Goal: Information Seeking & Learning: Learn about a topic

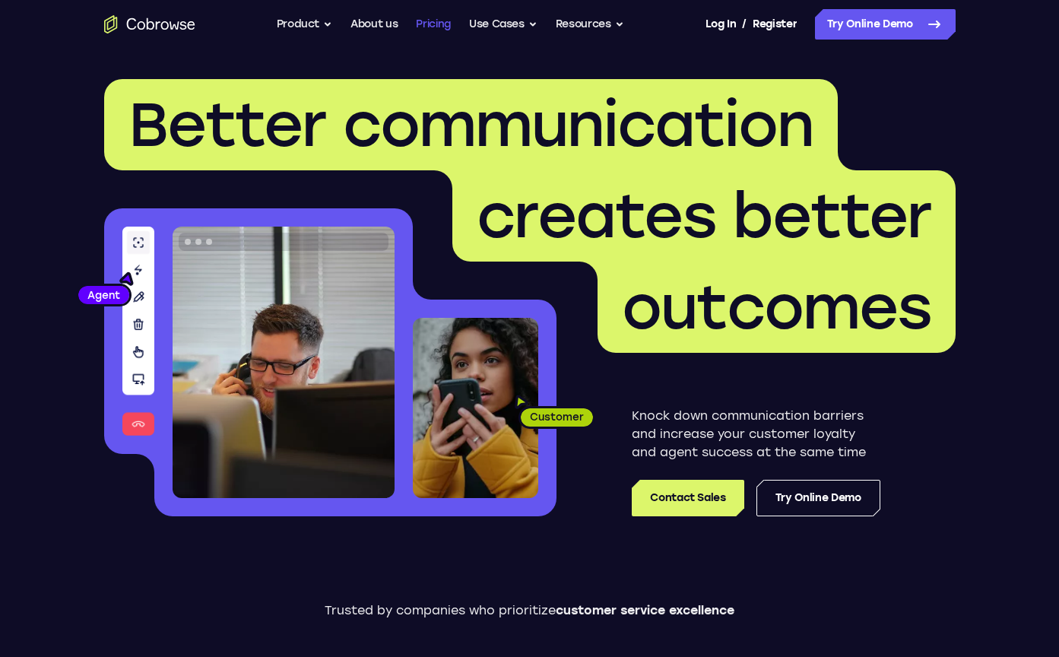
click at [430, 31] on link "Pricing" at bounding box center [433, 24] width 35 height 30
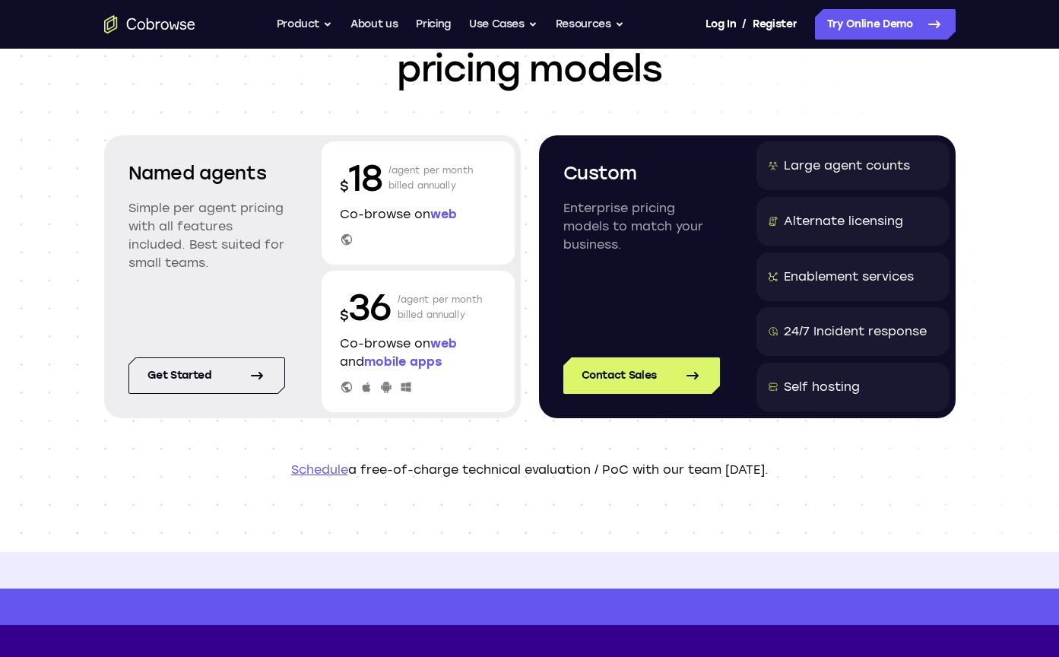
scroll to position [152, 0]
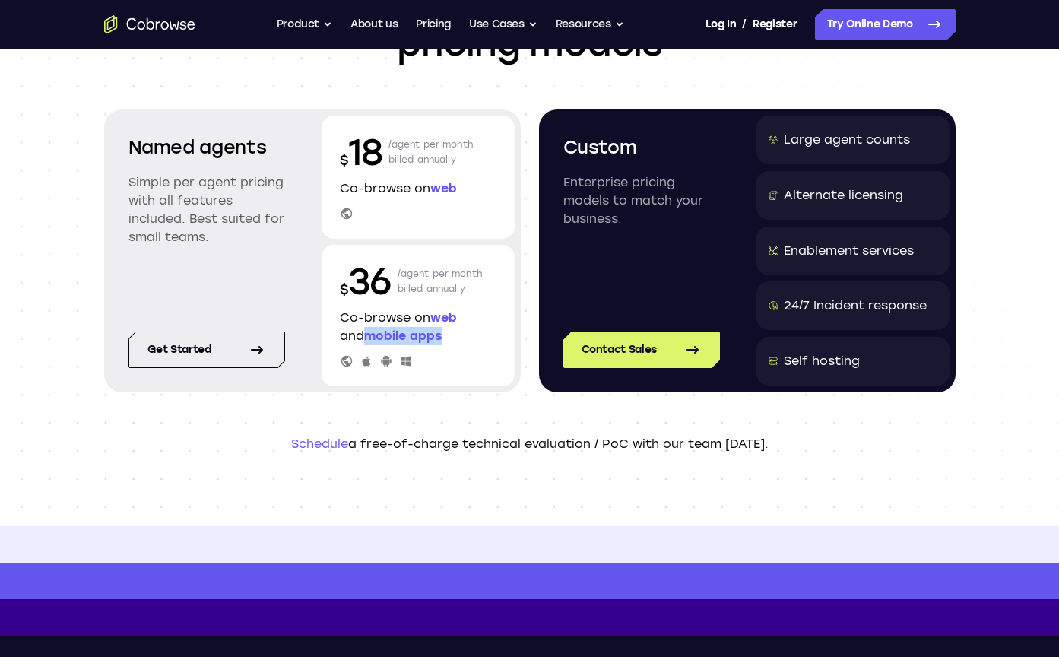
drag, startPoint x: 368, startPoint y: 336, endPoint x: 464, endPoint y: 330, distance: 96.7
click at [464, 330] on p "Co-browse on web and mobile apps" at bounding box center [418, 327] width 157 height 36
click at [581, 31] on button "Resources" at bounding box center [589, 24] width 68 height 30
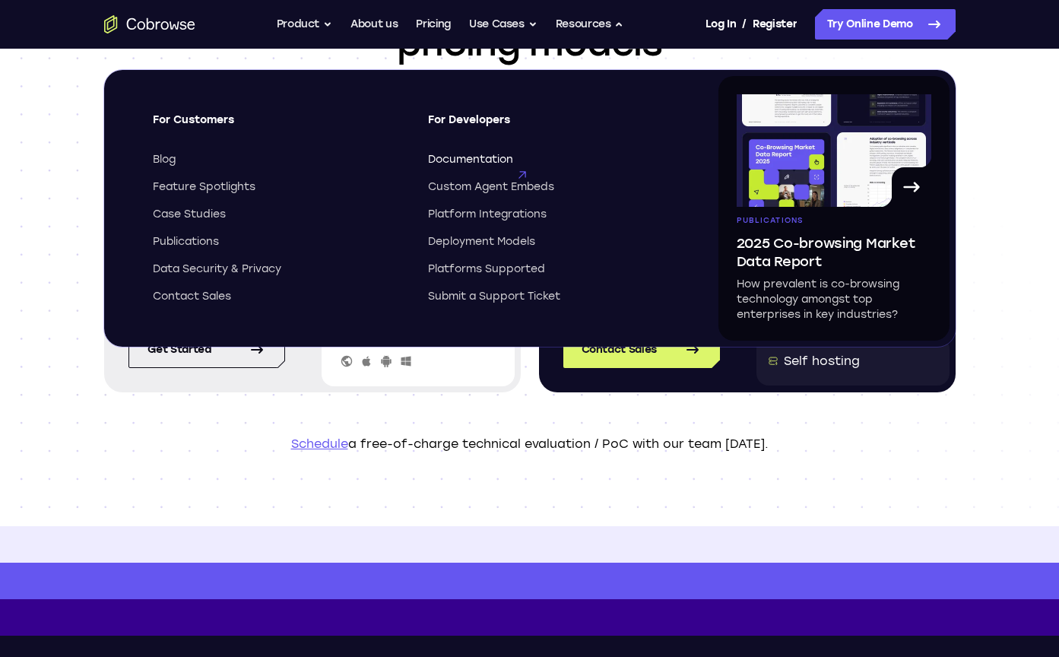
click at [504, 158] on span "Documentation" at bounding box center [470, 159] width 85 height 15
click at [572, 418] on header "Scalable and customized pricing models Named agents Simple per agent pricing wi…" at bounding box center [529, 211] width 973 height 629
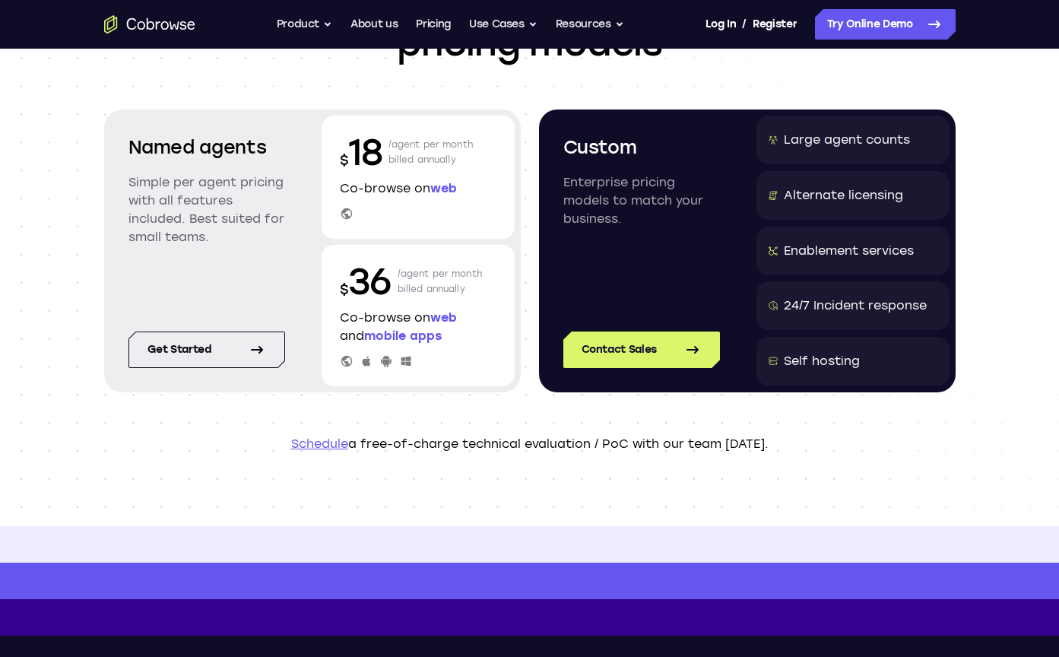
scroll to position [76, 0]
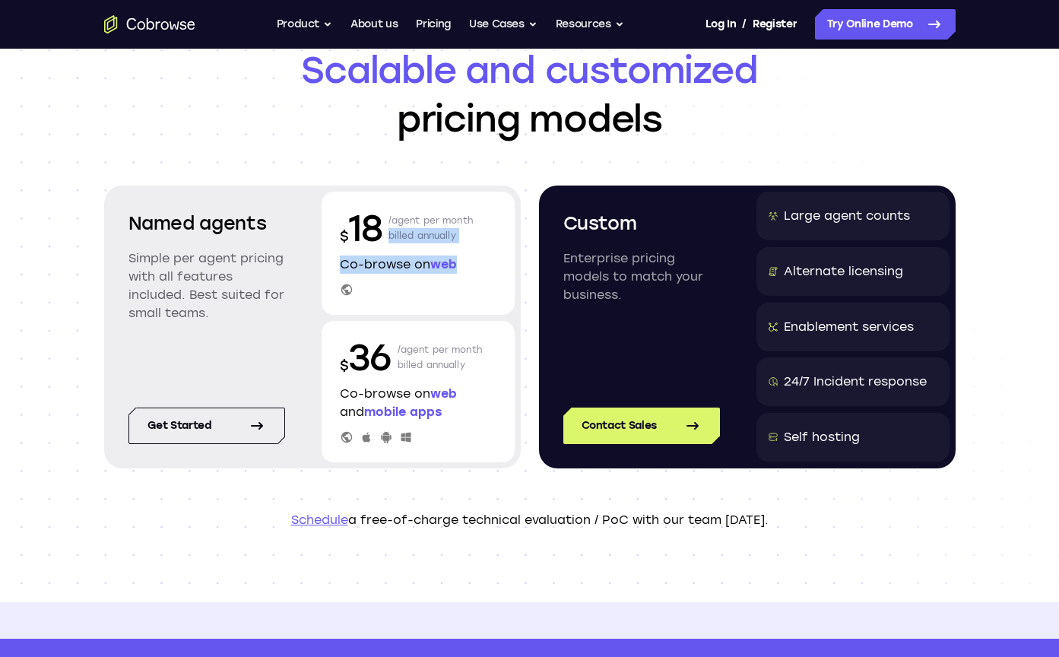
drag, startPoint x: 478, startPoint y: 267, endPoint x: 391, endPoint y: 233, distance: 93.8
click at [391, 233] on div "$ 18 /agent per month billed annually Co-browse on web" at bounding box center [417, 252] width 193 height 123
drag, startPoint x: 457, startPoint y: 411, endPoint x: 370, endPoint y: 409, distance: 86.7
click at [370, 409] on p "Co-browse on web and mobile apps" at bounding box center [418, 402] width 157 height 36
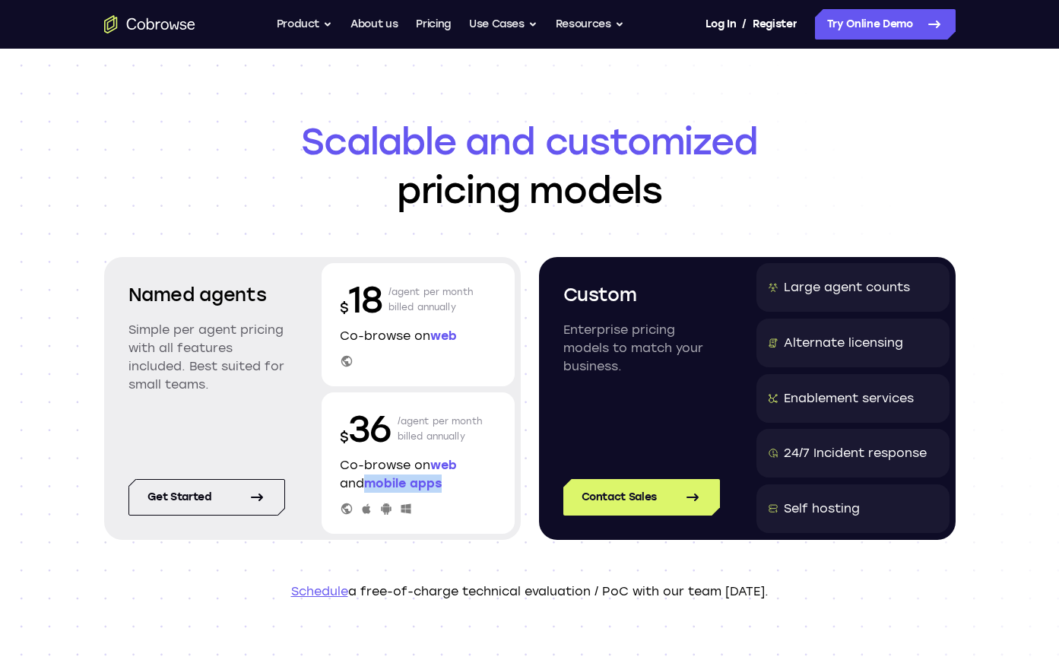
scroll to position [0, 0]
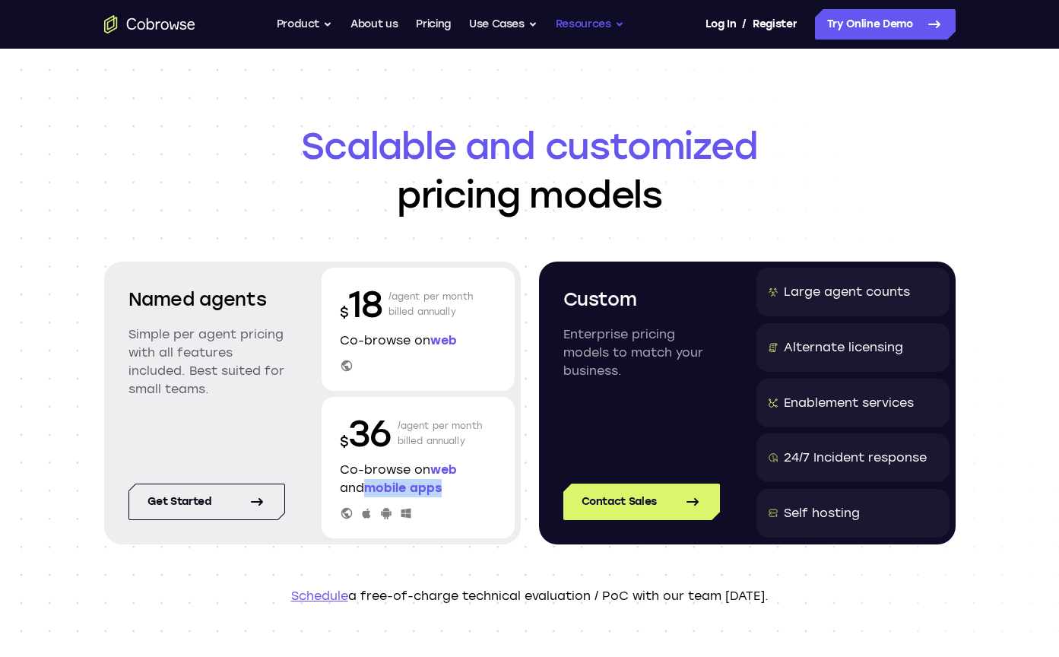
click at [606, 25] on button "Resources" at bounding box center [589, 24] width 68 height 30
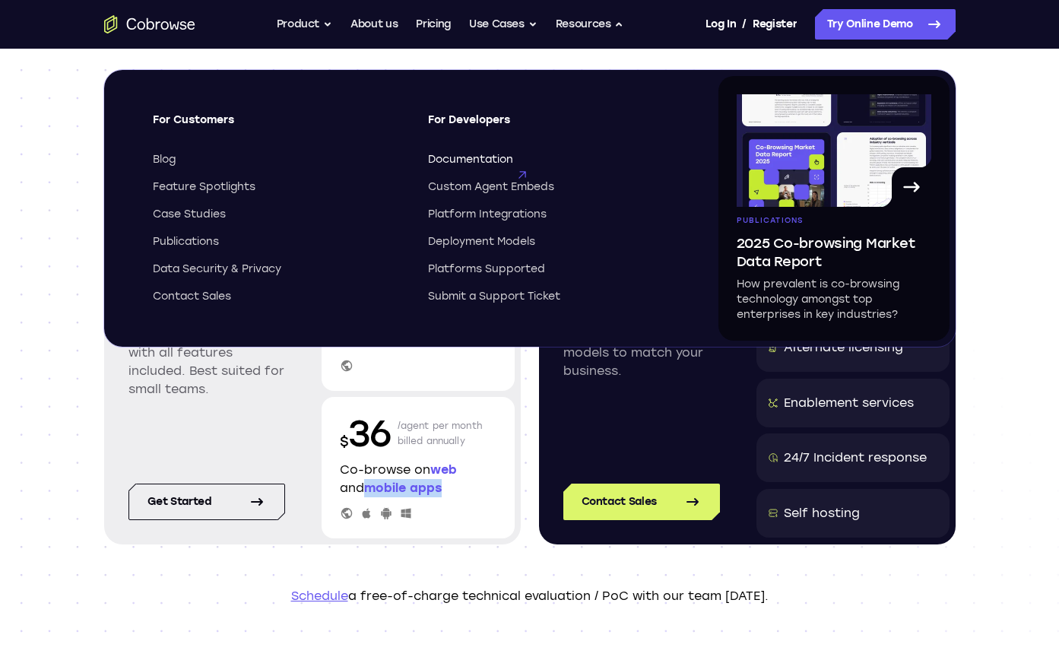
click at [484, 161] on span "Documentation" at bounding box center [470, 159] width 85 height 15
click at [590, 23] on button "Resources" at bounding box center [589, 24] width 68 height 30
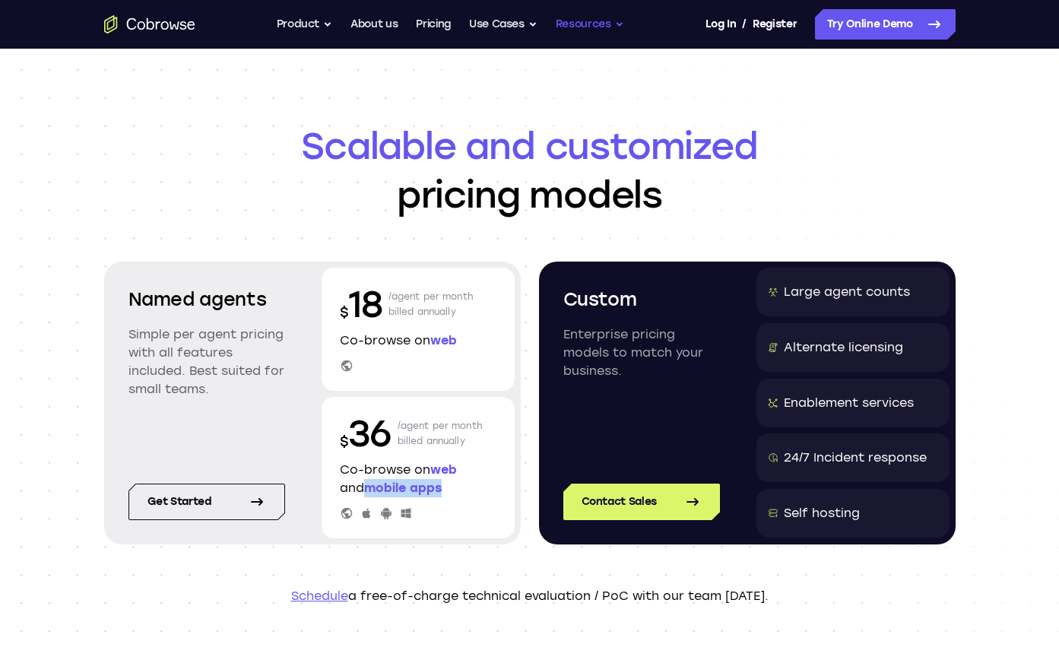
click at [590, 22] on button "Resources" at bounding box center [589, 24] width 68 height 30
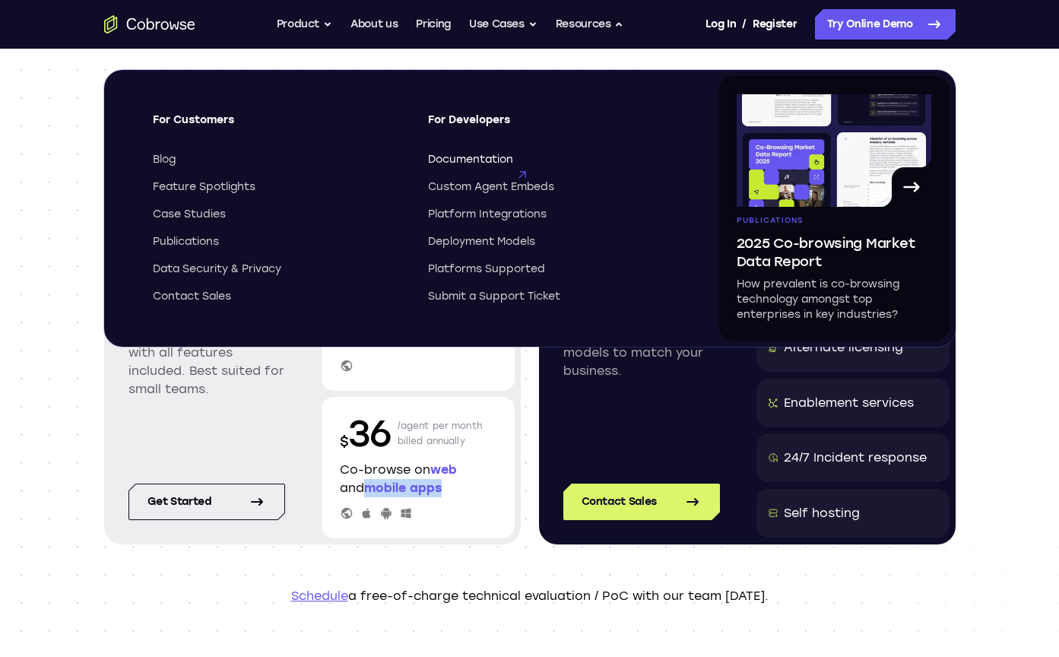
click at [462, 155] on span "Documentation" at bounding box center [470, 159] width 85 height 15
click at [288, 448] on div "Named agents Simple per agent pricing with all features included. Best suited f…" at bounding box center [312, 402] width 416 height 283
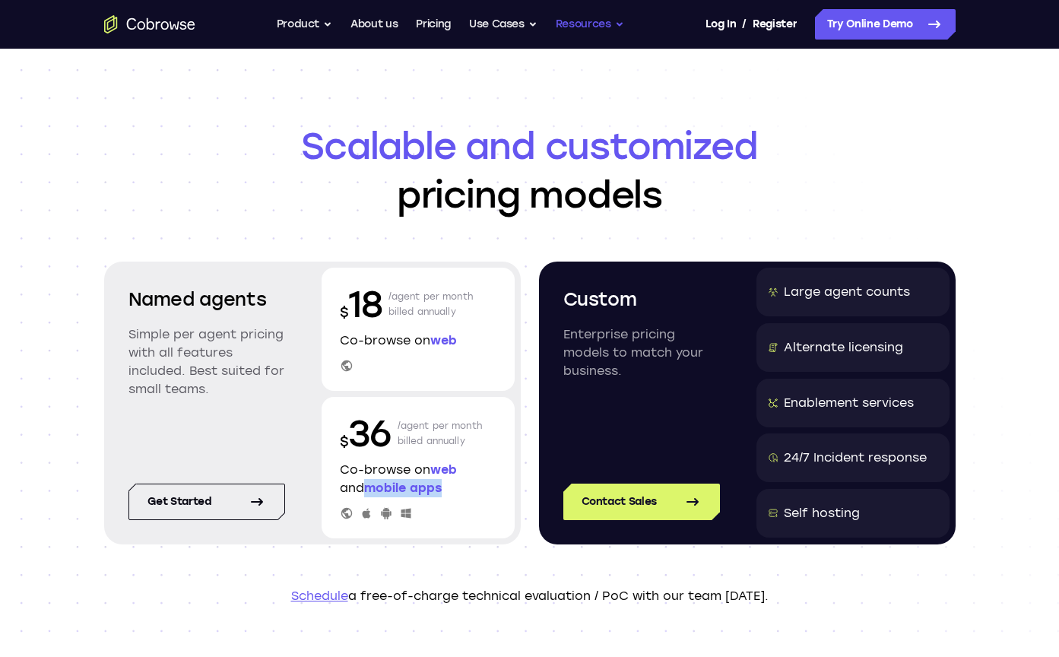
click at [622, 34] on button "Resources" at bounding box center [589, 24] width 68 height 30
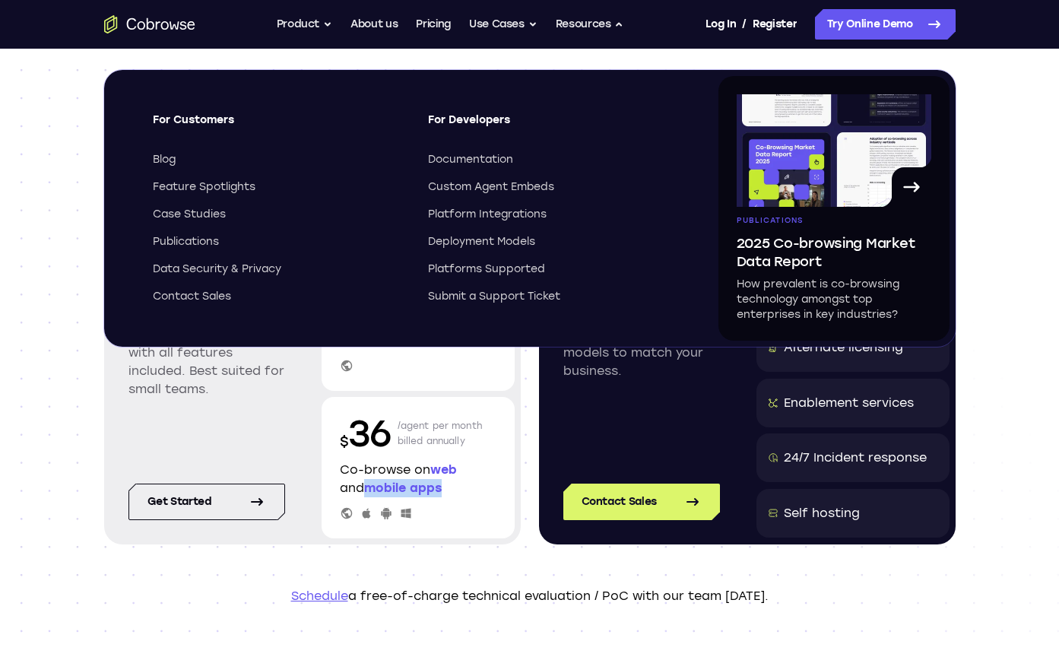
click at [62, 489] on header "Scalable and customized pricing models Named agents Simple per agent pricing wi…" at bounding box center [529, 363] width 973 height 629
